Goal: Task Accomplishment & Management: Use online tool/utility

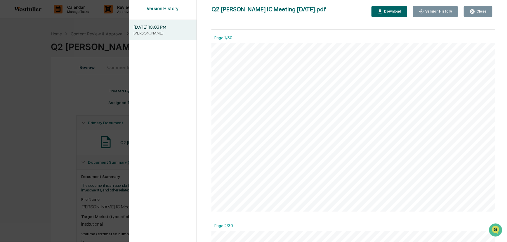
click at [89, 33] on div "Version History 09/26/2025, 10:03 PM Neslihan Feradov Q2 Fisk IC Meeting 10.3.2…" at bounding box center [253, 121] width 507 height 242
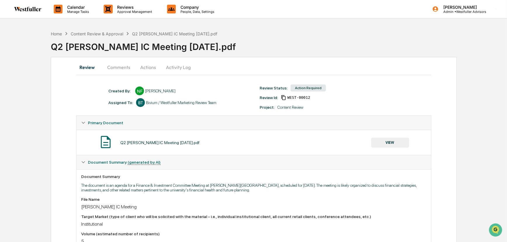
click at [136, 11] on p "Approval Management" at bounding box center [134, 12] width 43 height 4
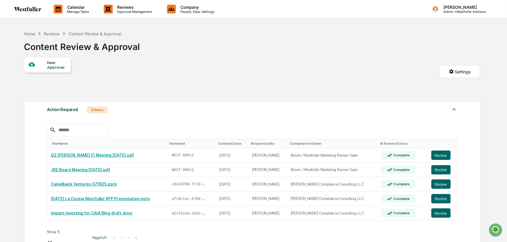
click at [181, 87] on div "New Approval Settings" at bounding box center [252, 77] width 456 height 41
click at [131, 11] on p "Approval Management" at bounding box center [134, 12] width 43 height 4
drag, startPoint x: 287, startPoint y: 88, endPoint x: 290, endPoint y: 89, distance: 3.0
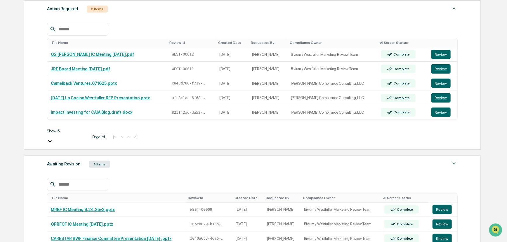
scroll to position [126, 0]
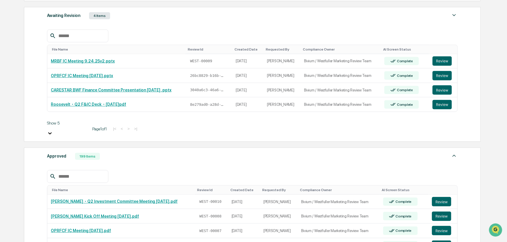
scroll to position [251, 0]
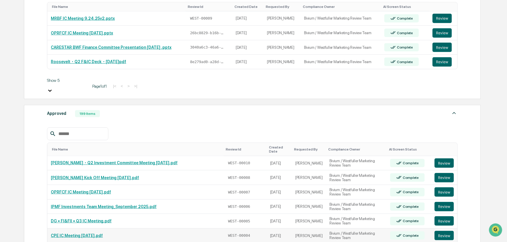
scroll to position [278, 0]
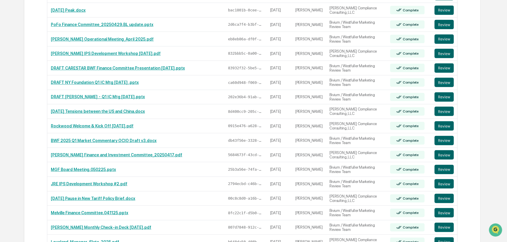
scroll to position [1579, 0]
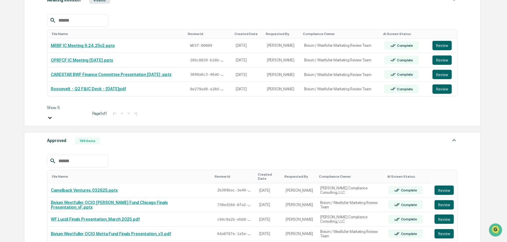
scroll to position [247, 0]
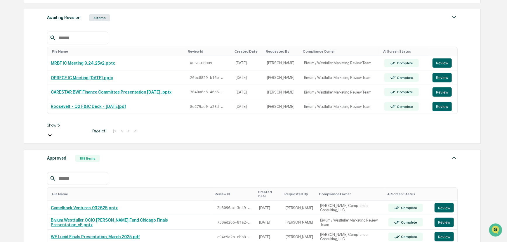
click at [88, 175] on input "text" at bounding box center [81, 179] width 50 height 8
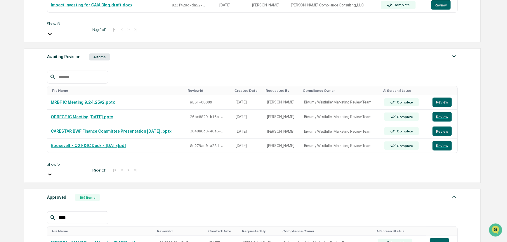
type input "****"
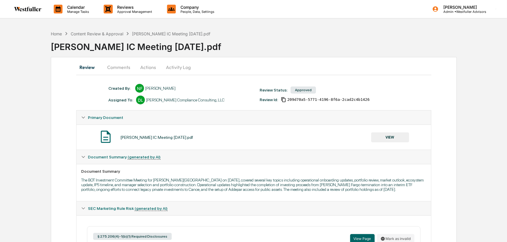
click at [123, 63] on button "Comments" at bounding box center [119, 67] width 32 height 14
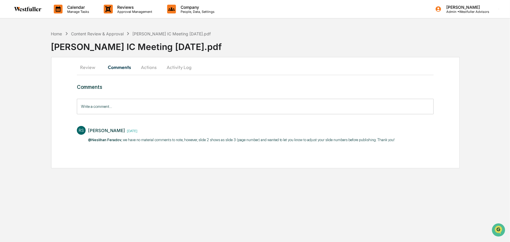
click at [91, 70] on button "Review" at bounding box center [90, 67] width 26 height 14
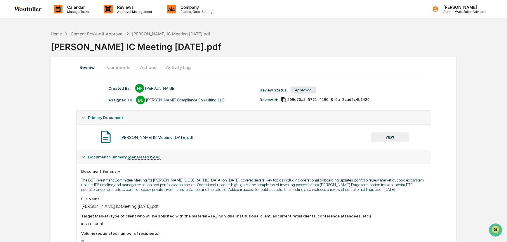
click at [386, 136] on button "VIEW" at bounding box center [390, 137] width 38 height 10
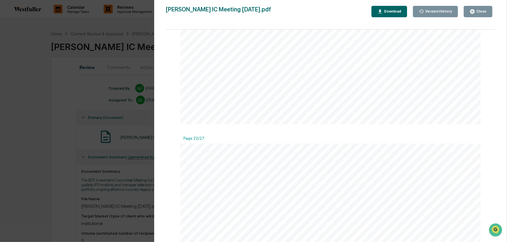
scroll to position [3903, 0]
click at [479, 11] on div "Close" at bounding box center [480, 11] width 11 height 4
